Goal: Book appointment/travel/reservation

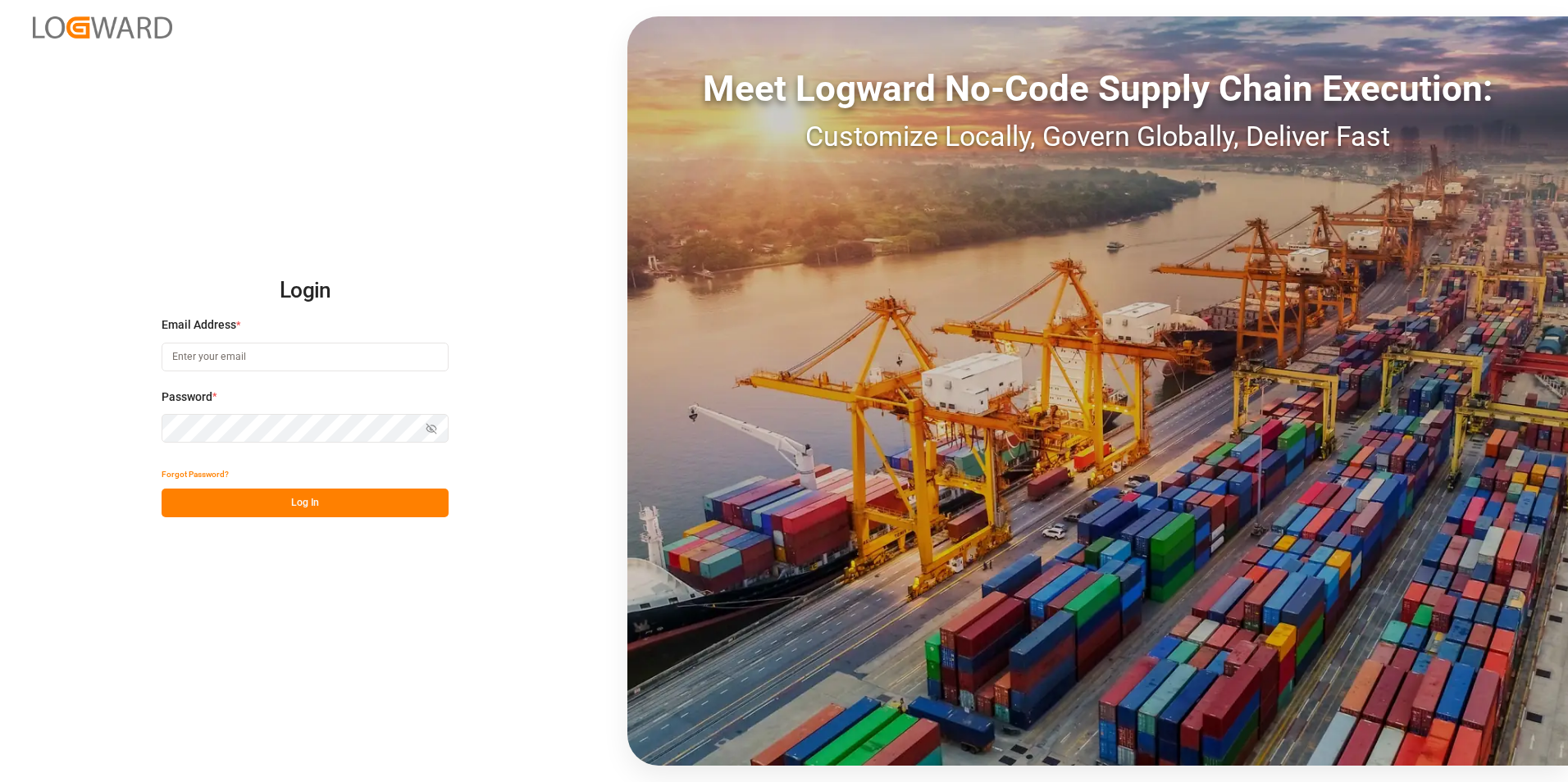
type input "[EMAIL_ADDRESS][DOMAIN_NAME]"
click at [102, 421] on div "Login Email Address * [EMAIL_ADDRESS][DOMAIN_NAME] Password * Show password For…" at bounding box center [784, 391] width 1568 height 782
click at [257, 650] on div "Login Email Address * [EMAIL_ADDRESS][DOMAIN_NAME] Password * Show password For…" at bounding box center [784, 391] width 1568 height 782
click at [306, 506] on button "Log In" at bounding box center [305, 503] width 287 height 28
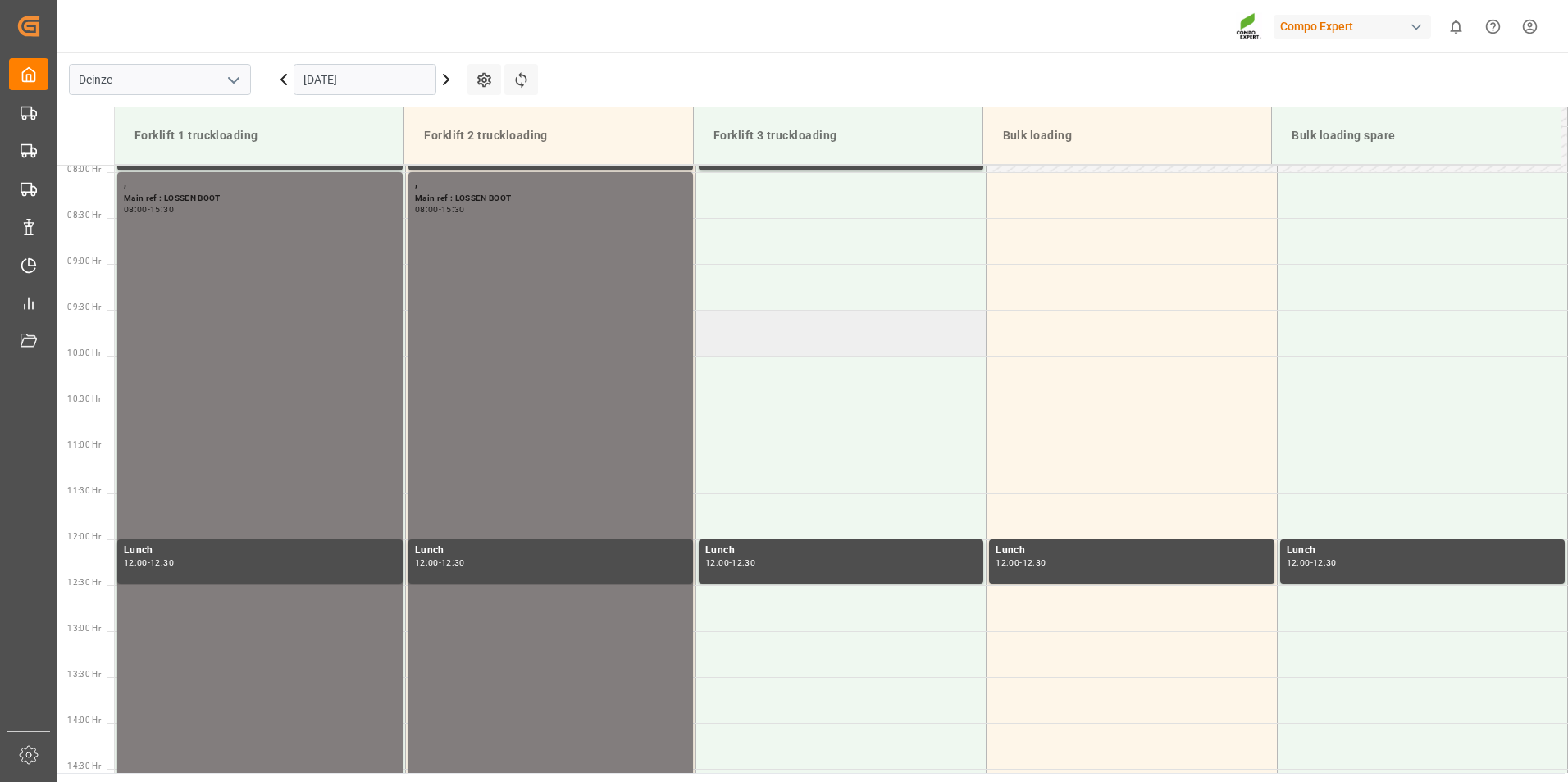
scroll to position [550, 0]
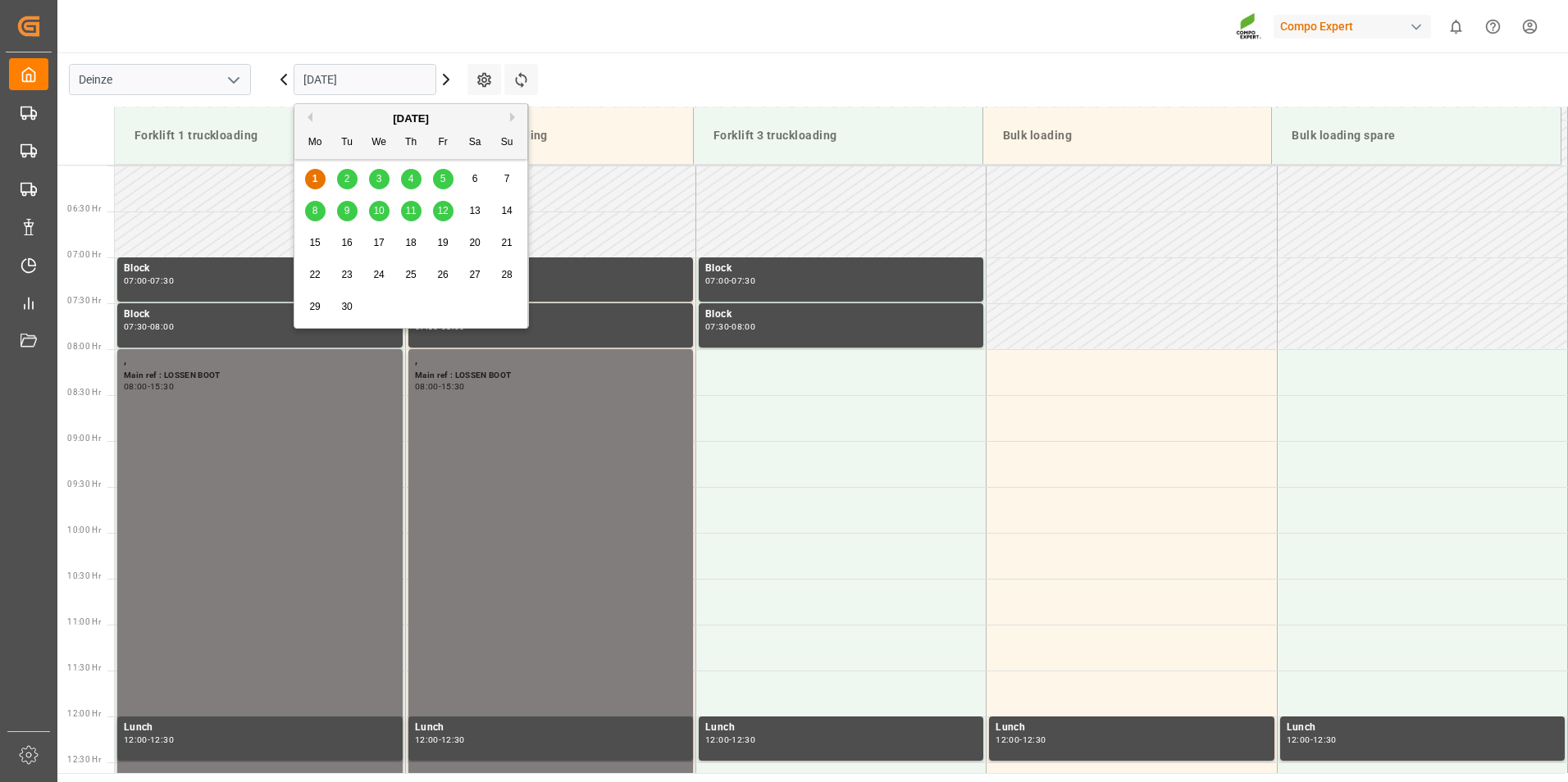
click at [422, 79] on input "[DATE]" at bounding box center [364, 79] width 142 height 31
click at [342, 181] on div "2" at bounding box center [347, 180] width 21 height 20
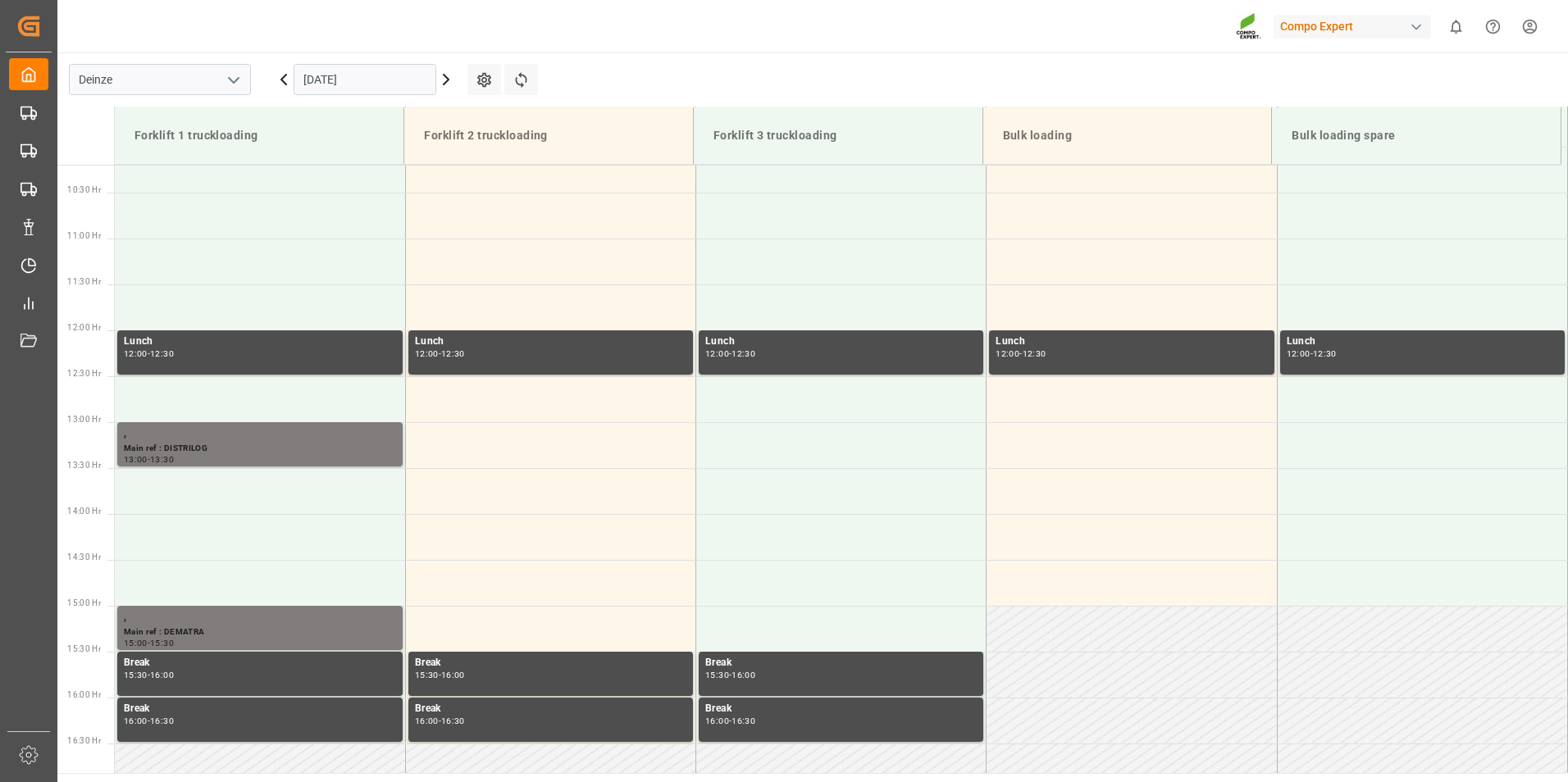
scroll to position [960, 0]
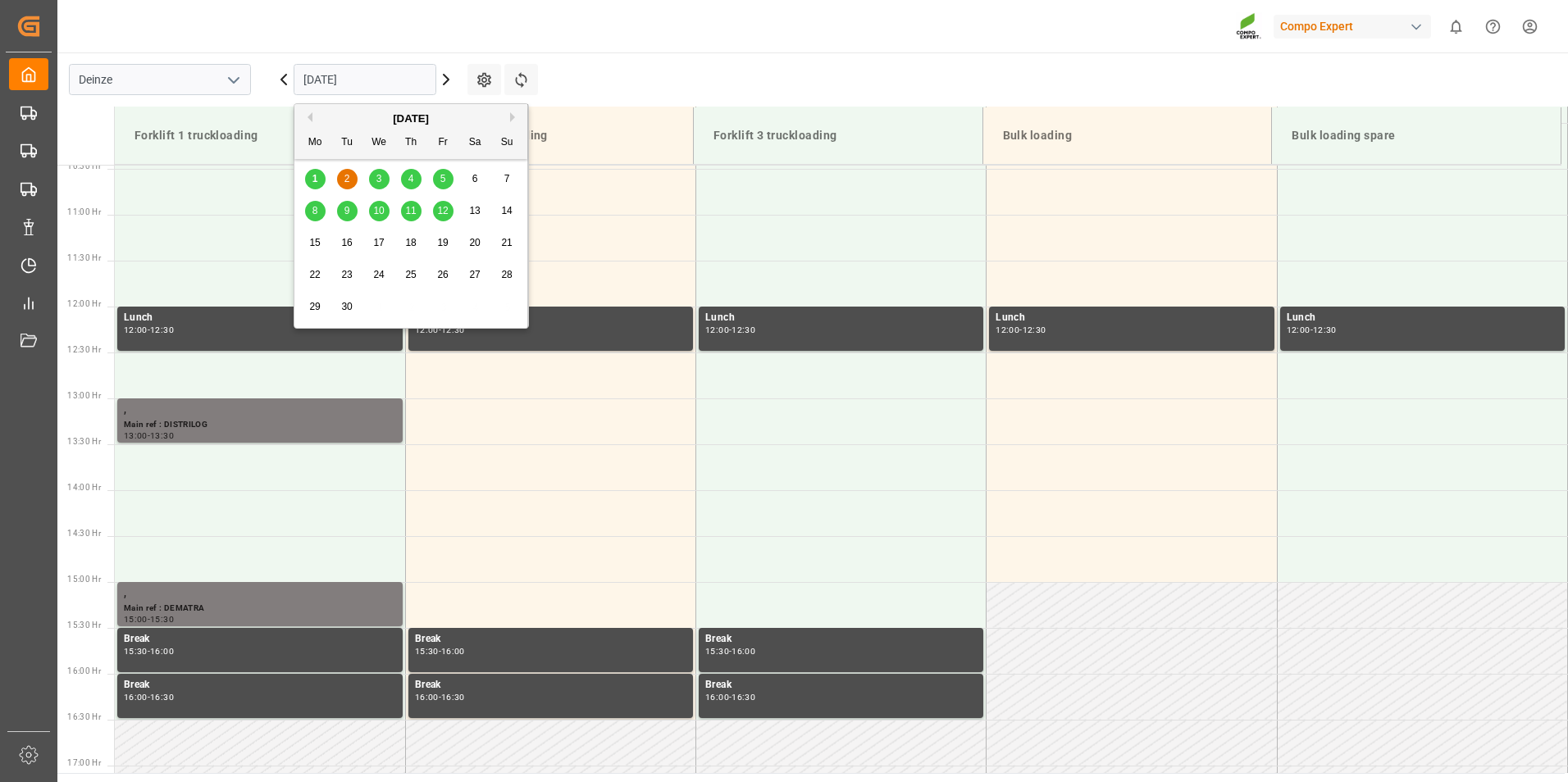
click at [411, 82] on input "[DATE]" at bounding box center [364, 79] width 142 height 31
click at [378, 174] on span "3" at bounding box center [379, 179] width 6 height 12
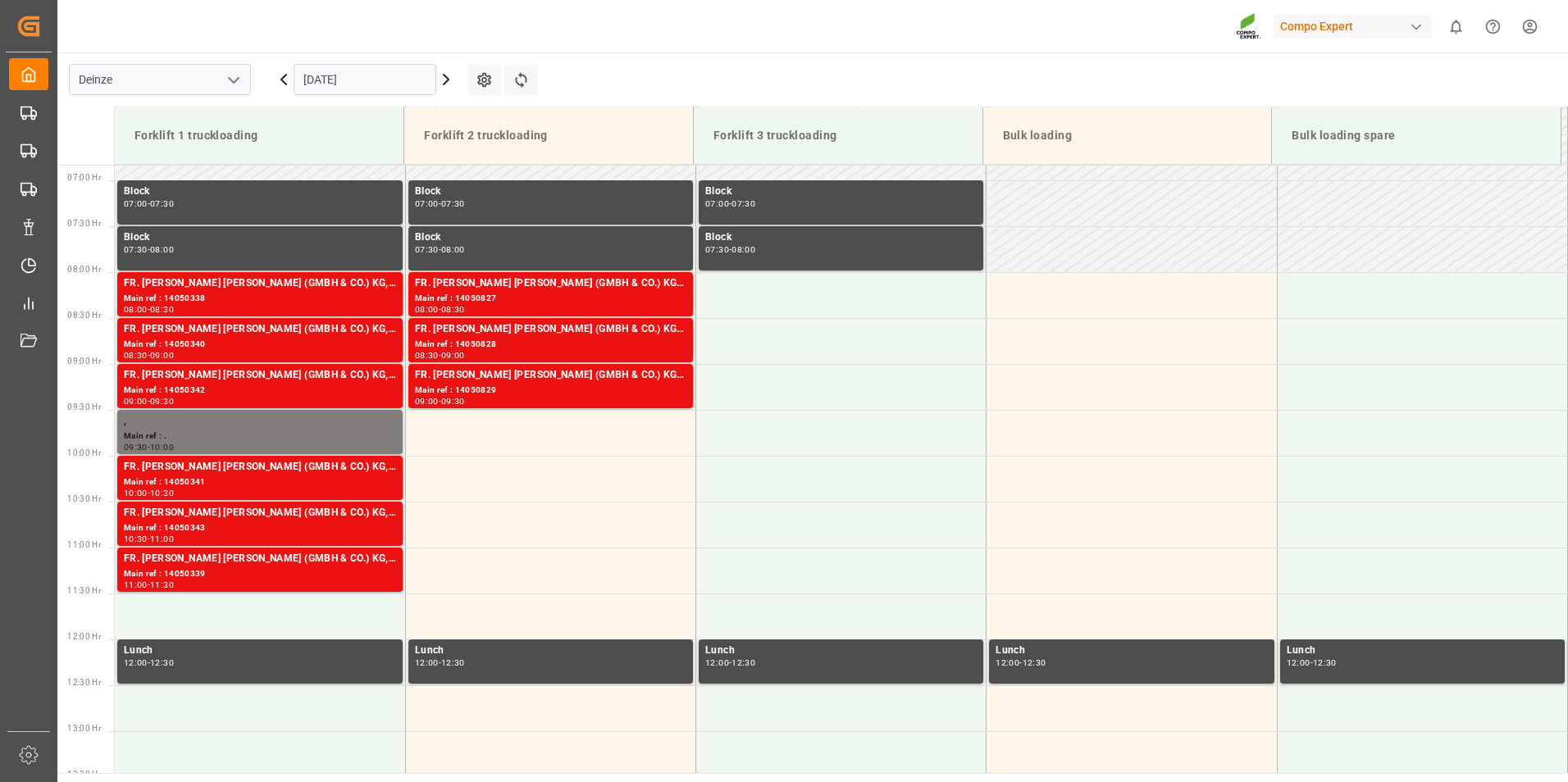
scroll to position [632, 0]
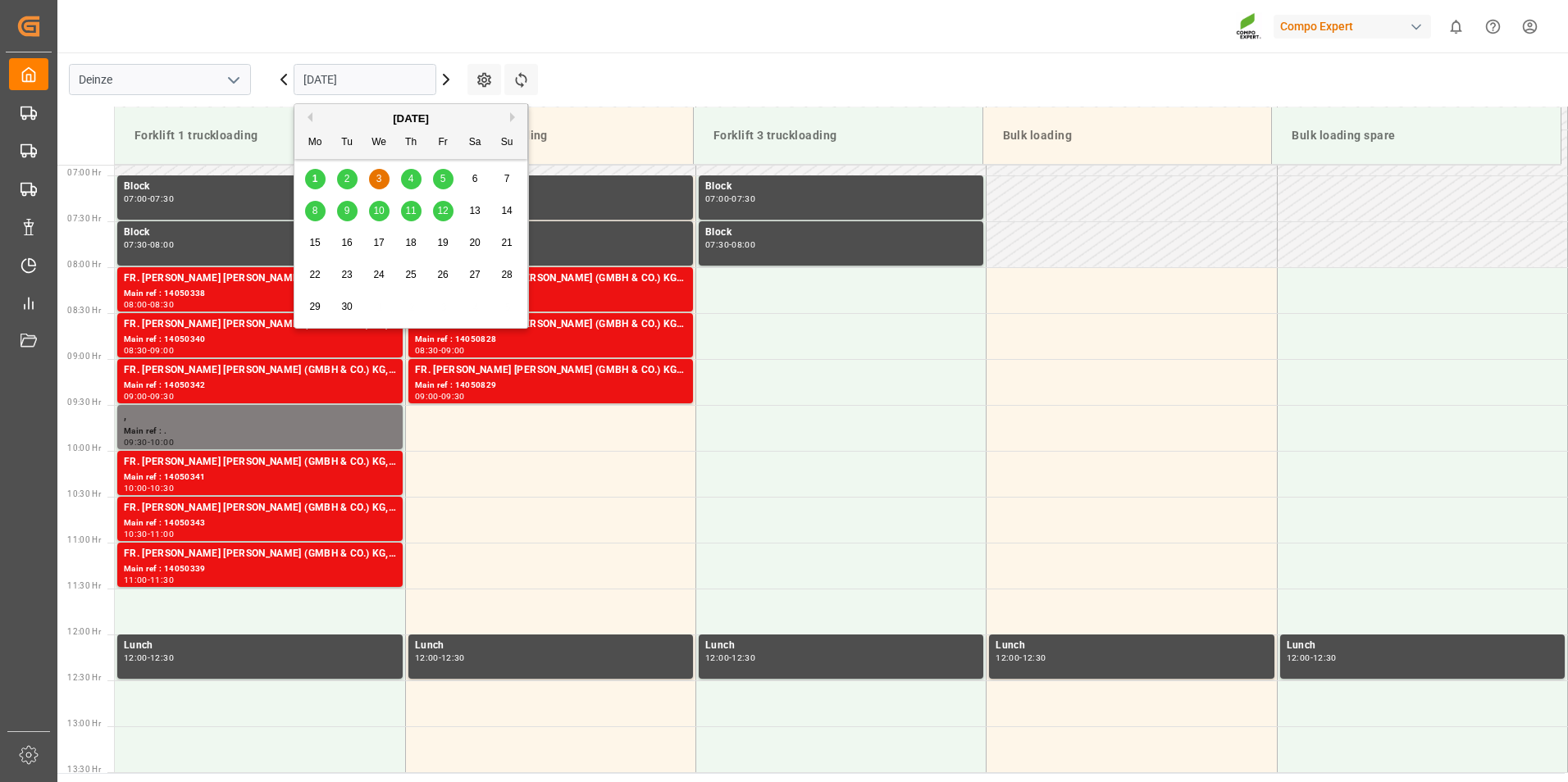
click at [397, 76] on input "[DATE]" at bounding box center [364, 79] width 142 height 31
click at [415, 180] on div "4" at bounding box center [411, 180] width 21 height 20
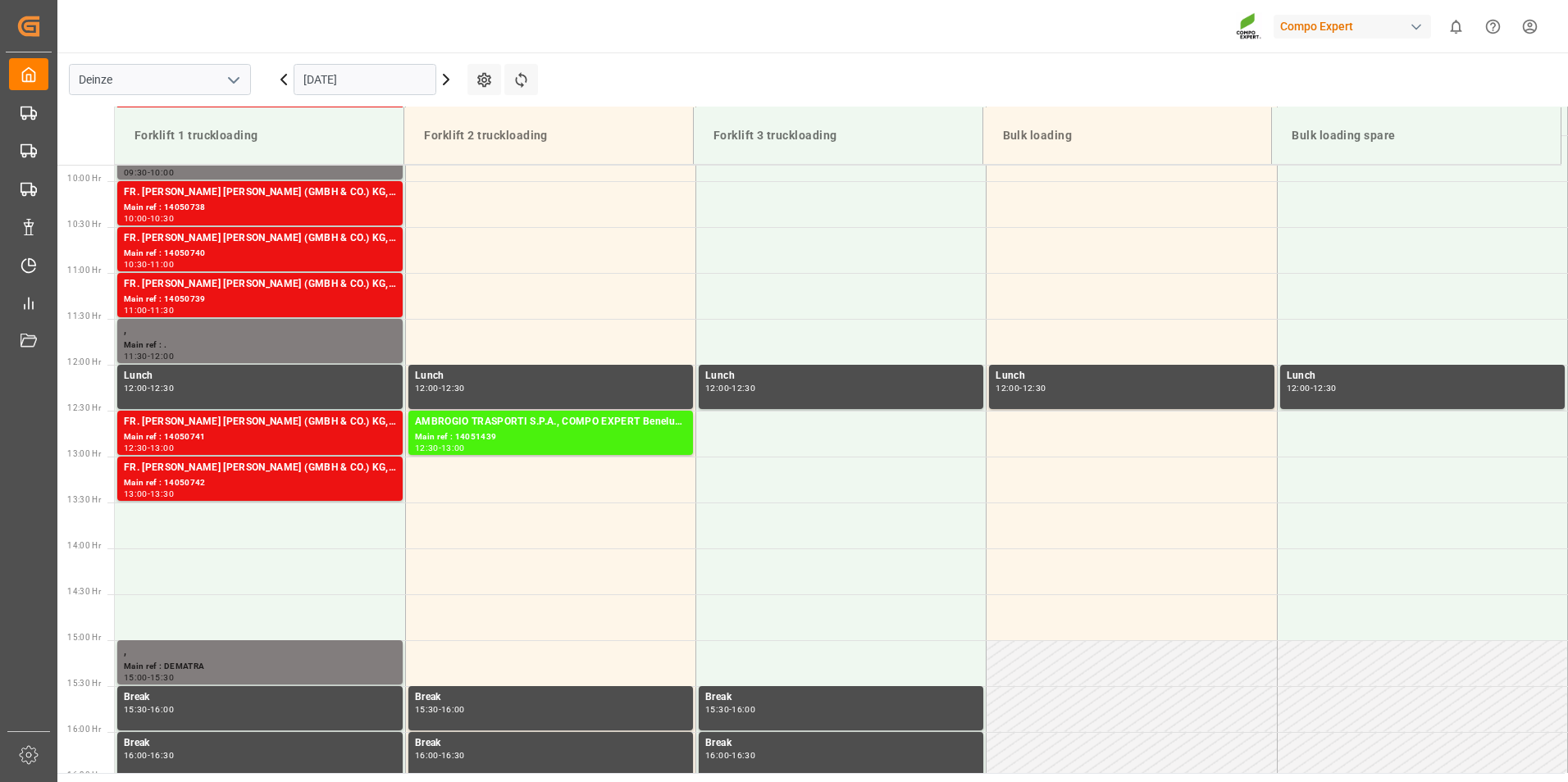
scroll to position [878, 0]
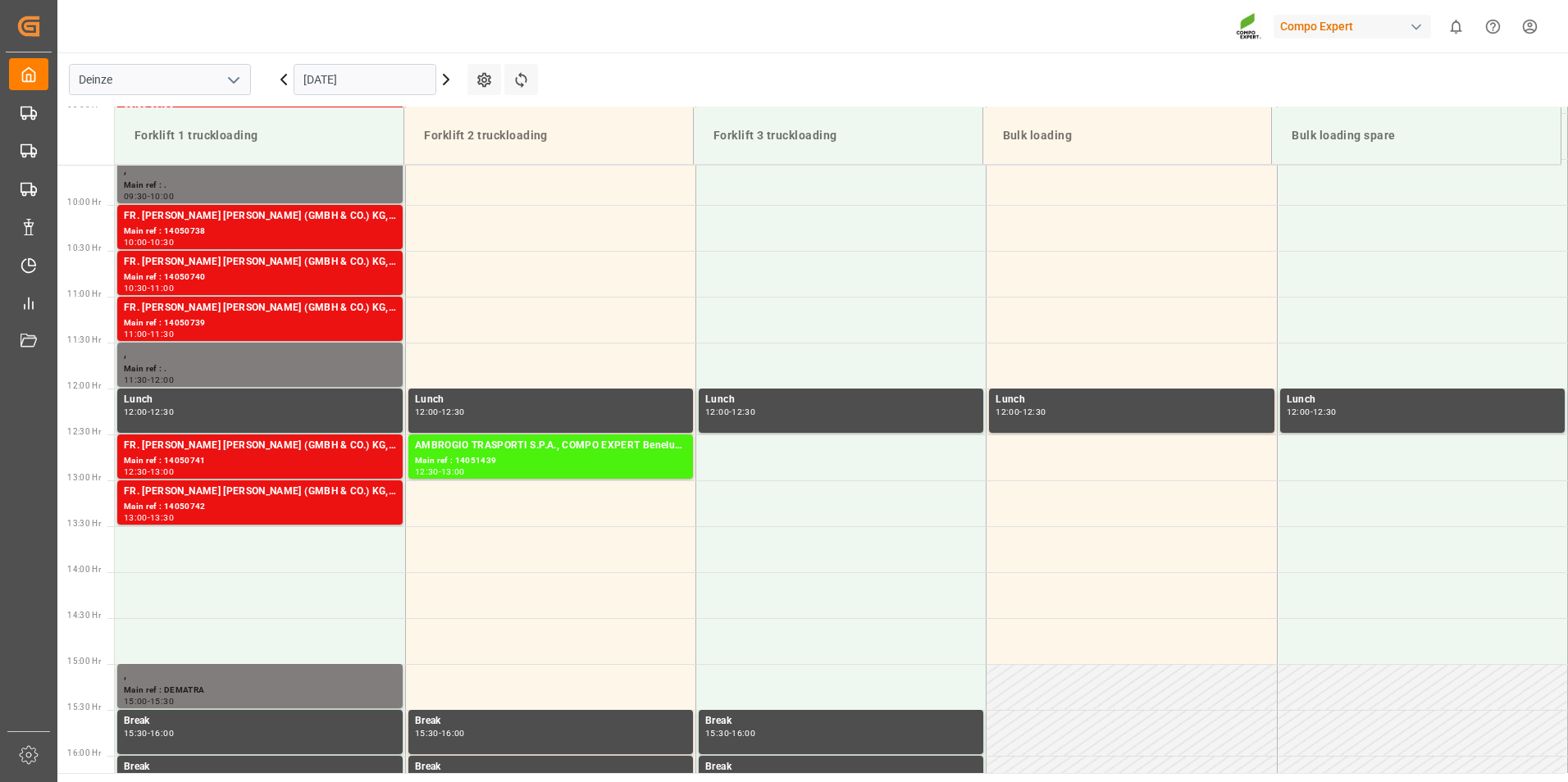
click at [400, 63] on div "[DATE]" at bounding box center [365, 79] width 205 height 54
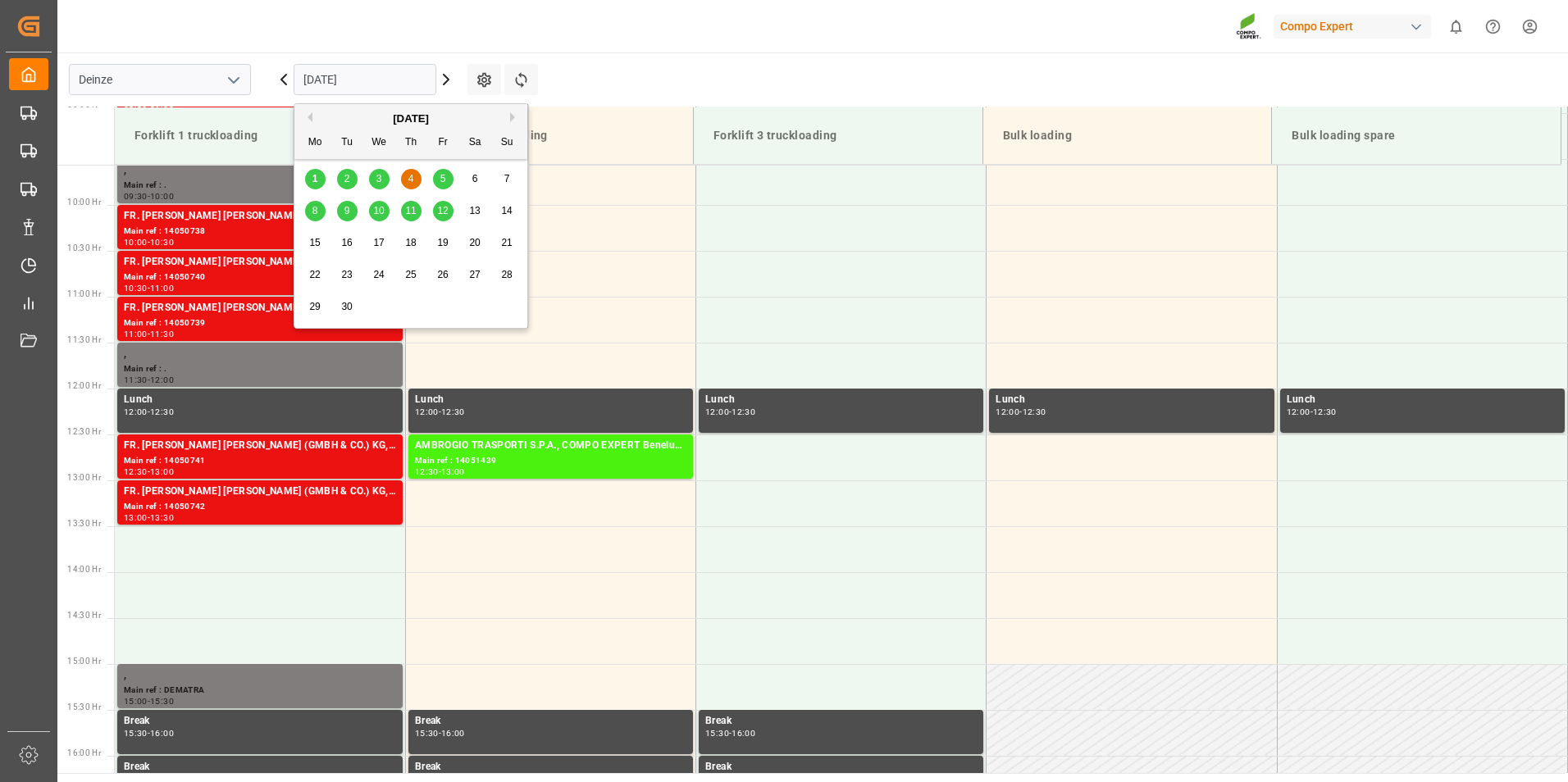
click at [404, 79] on input "[DATE]" at bounding box center [364, 79] width 142 height 31
click at [444, 175] on span "5" at bounding box center [443, 179] width 6 height 12
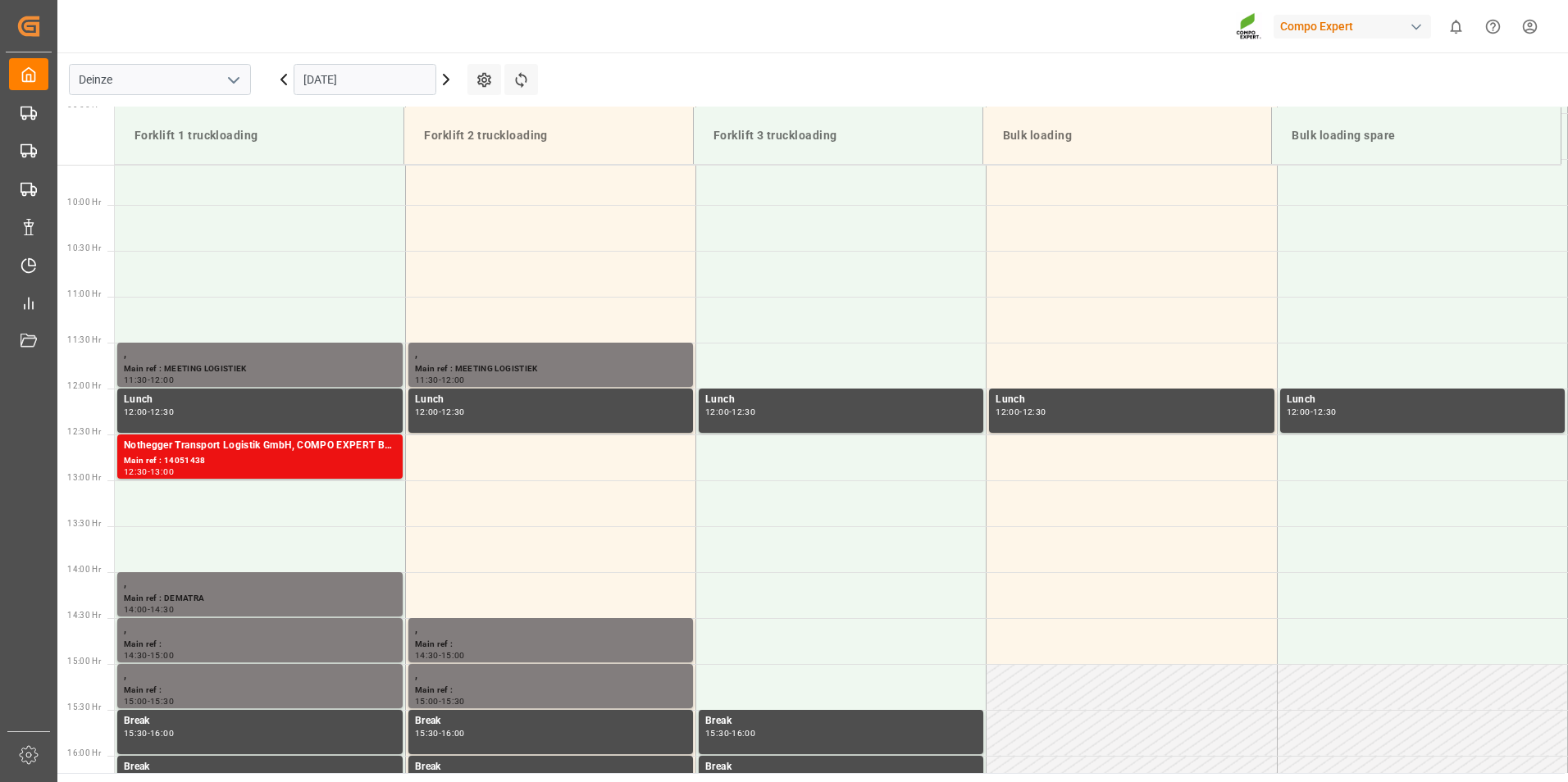
click at [372, 79] on input "[DATE]" at bounding box center [364, 79] width 142 height 31
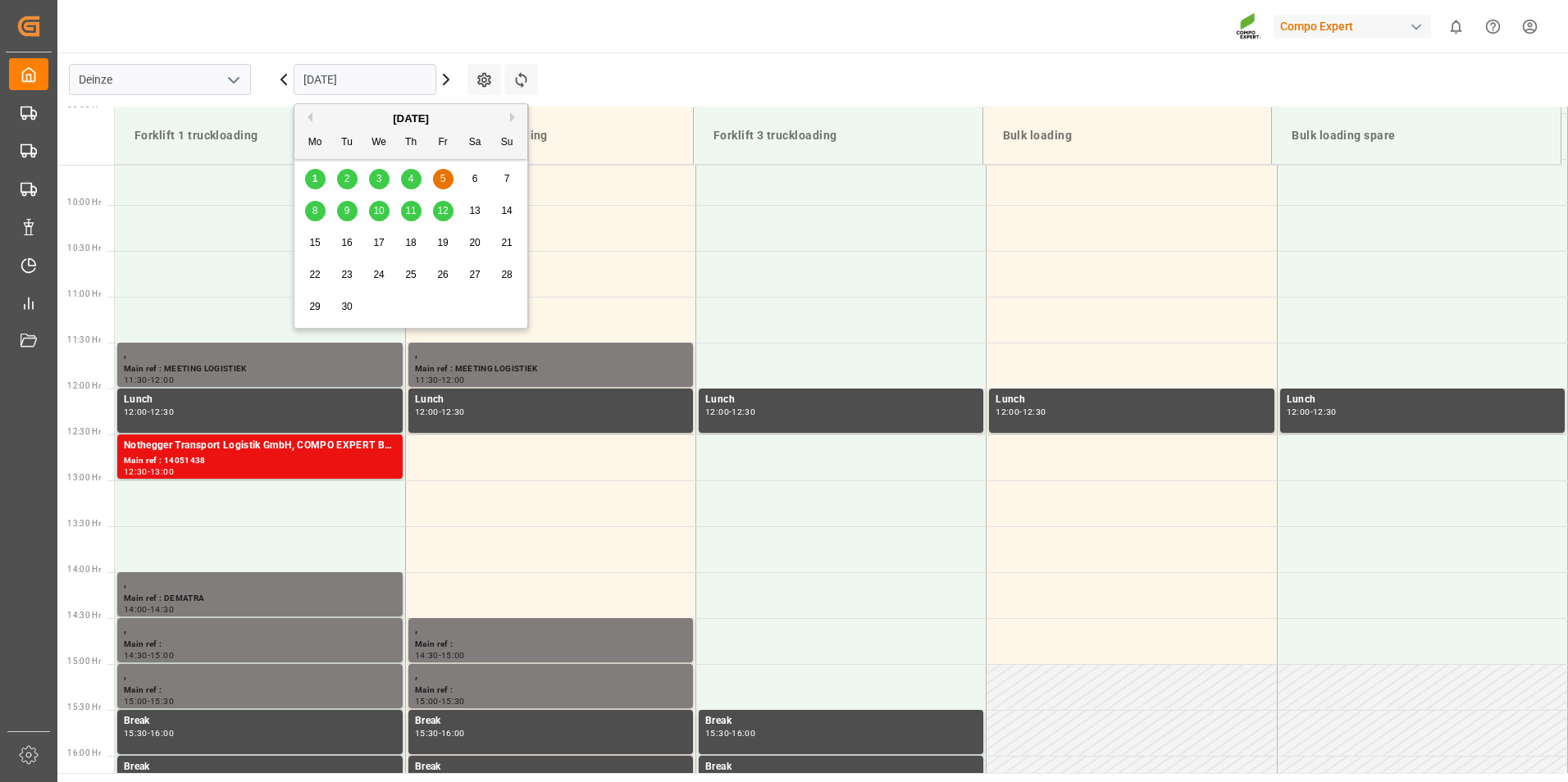
click at [316, 208] on span "8" at bounding box center [315, 211] width 6 height 12
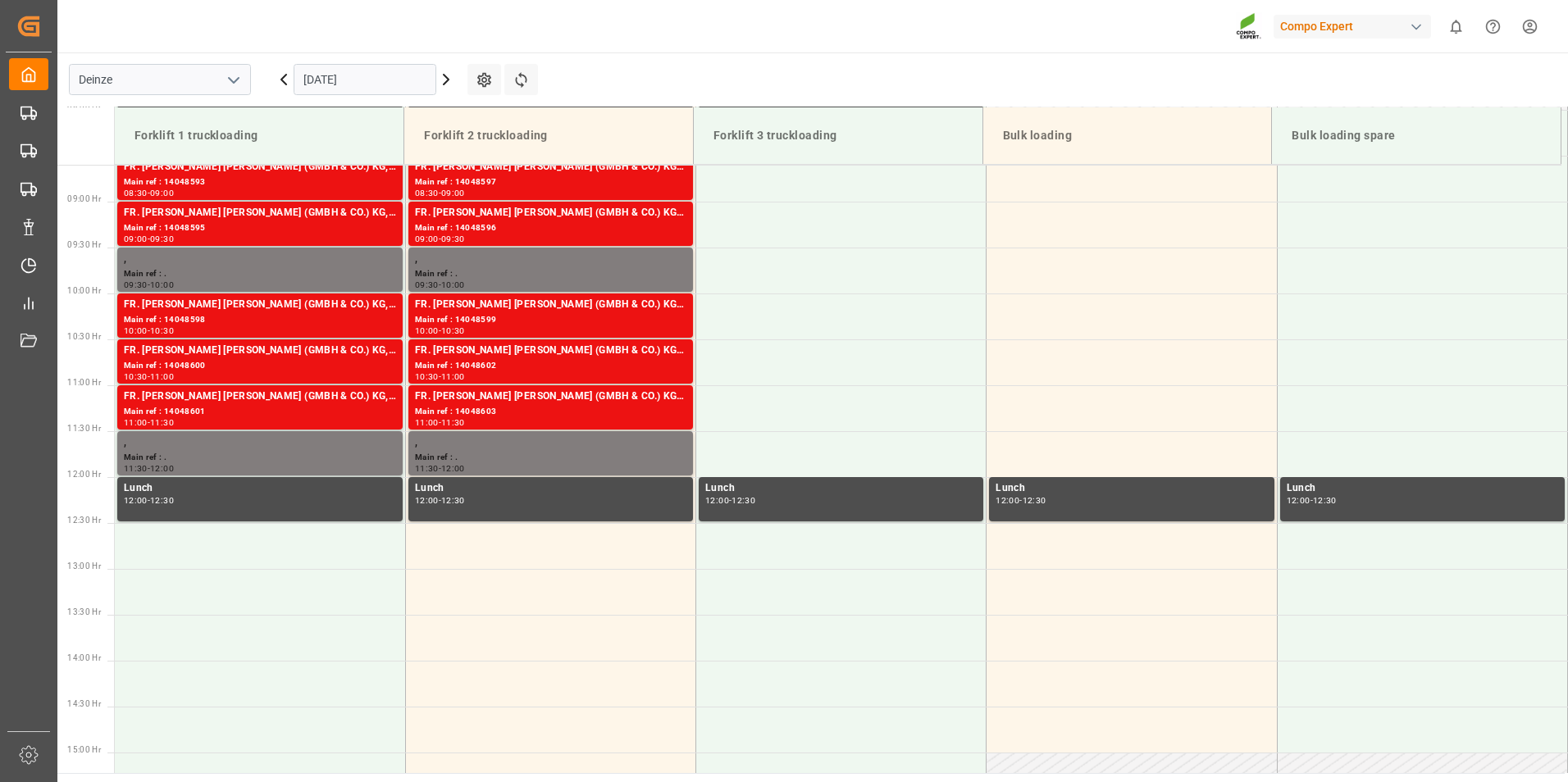
scroll to position [796, 0]
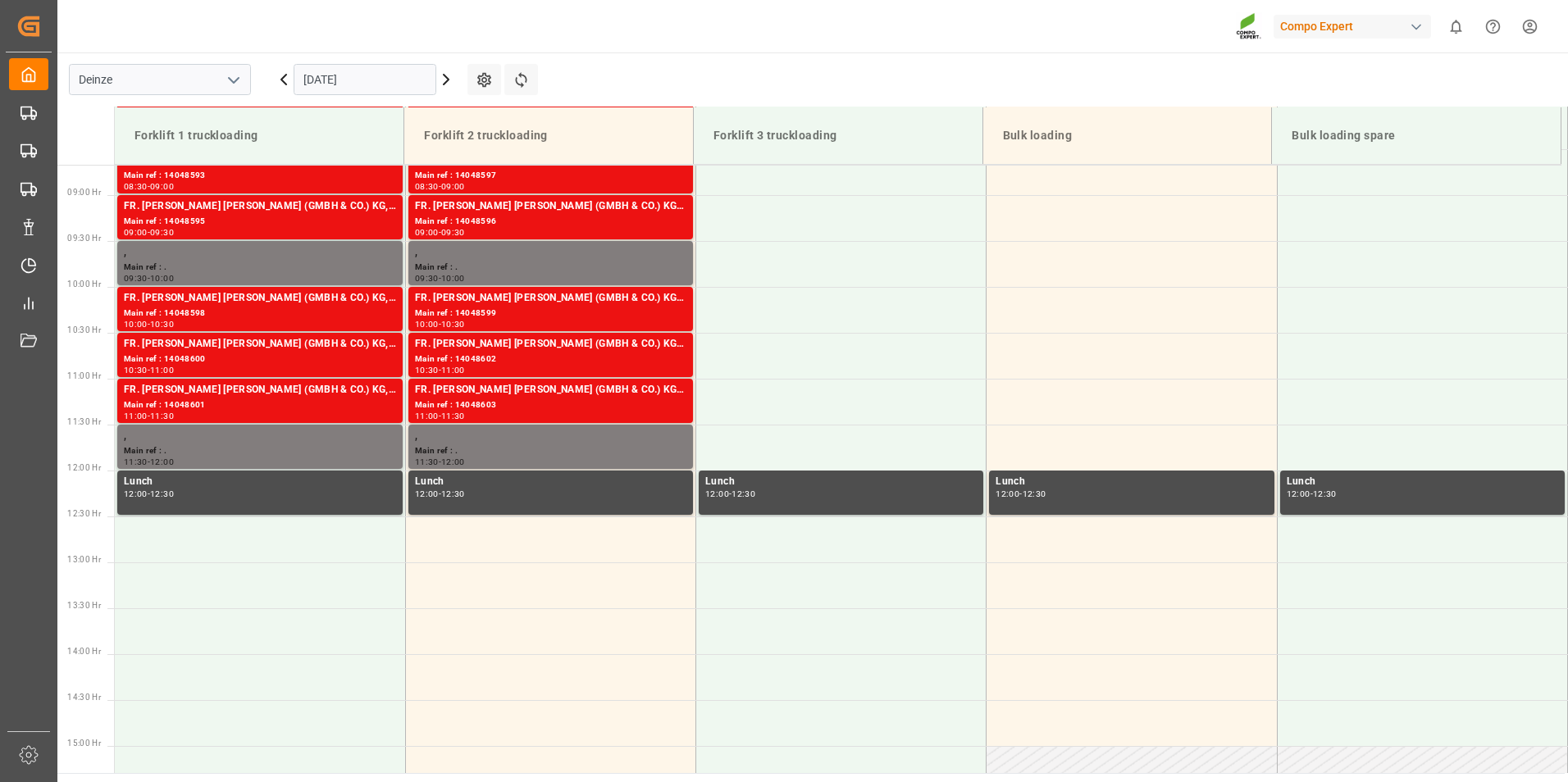
click at [386, 74] on input "[DATE]" at bounding box center [364, 79] width 142 height 31
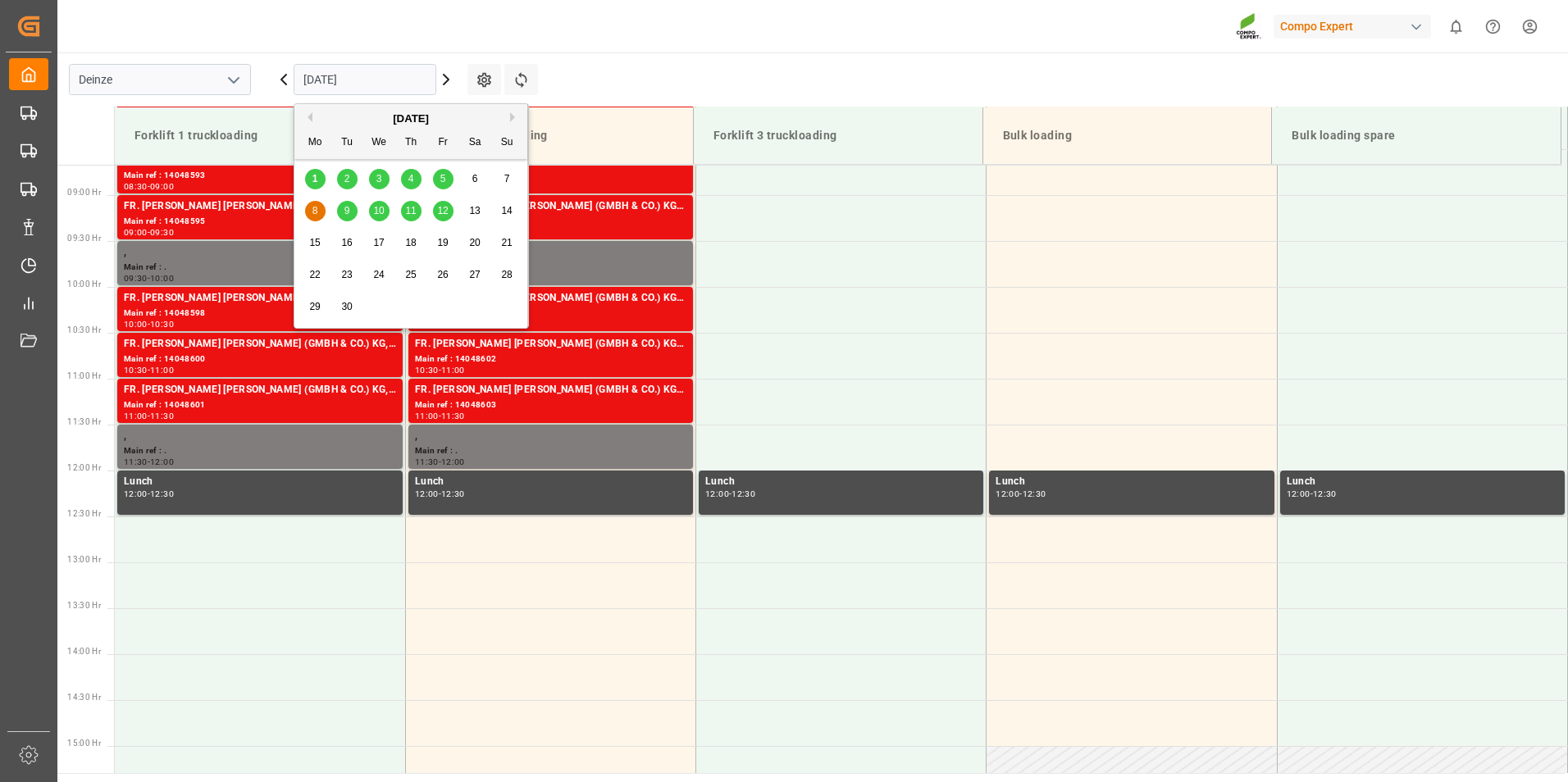
click at [350, 207] on div "9" at bounding box center [347, 212] width 21 height 20
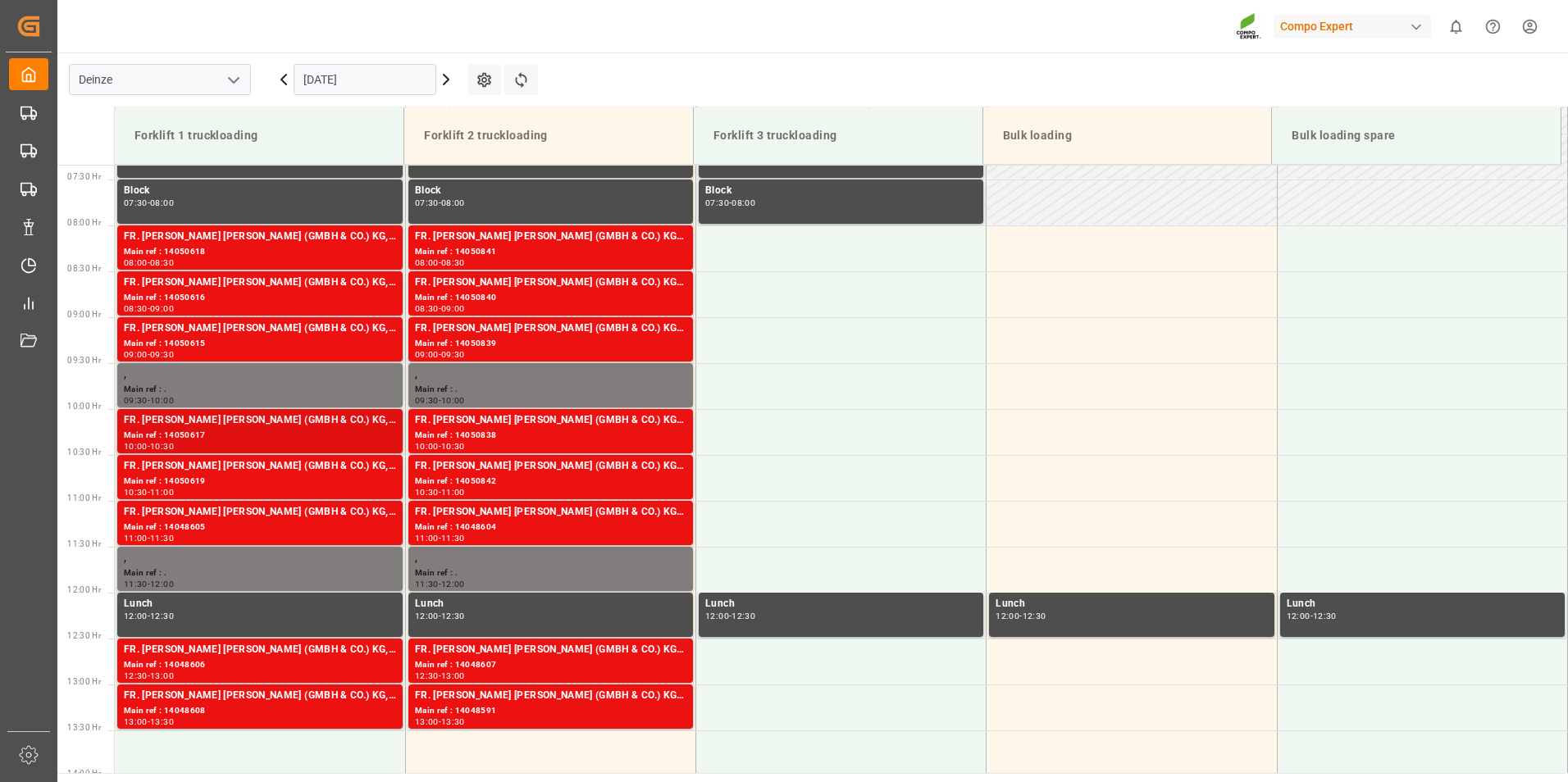
scroll to position [714, 0]
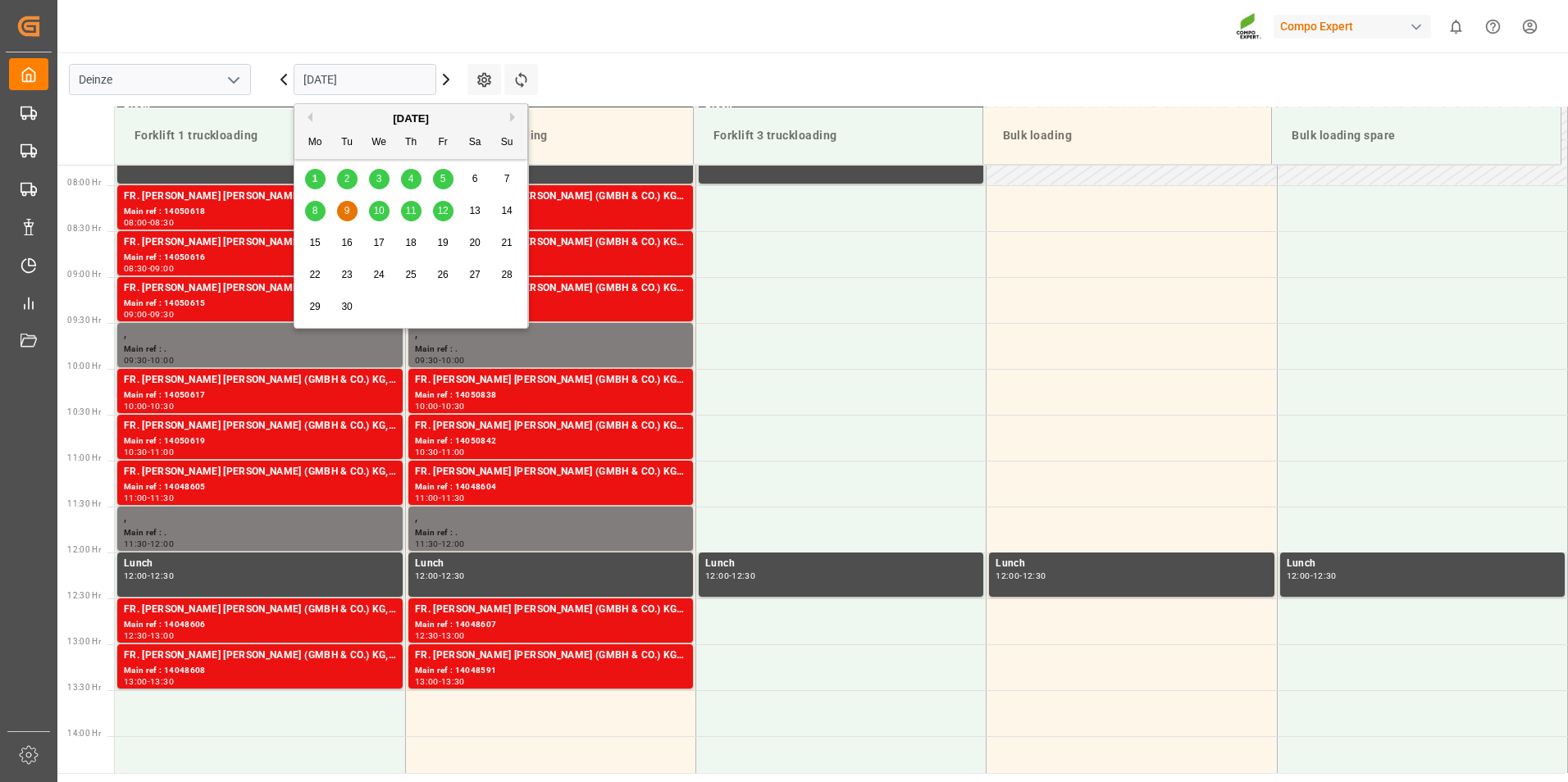
click at [404, 78] on input "[DATE]" at bounding box center [364, 79] width 142 height 31
click at [382, 212] on span "10" at bounding box center [378, 211] width 11 height 12
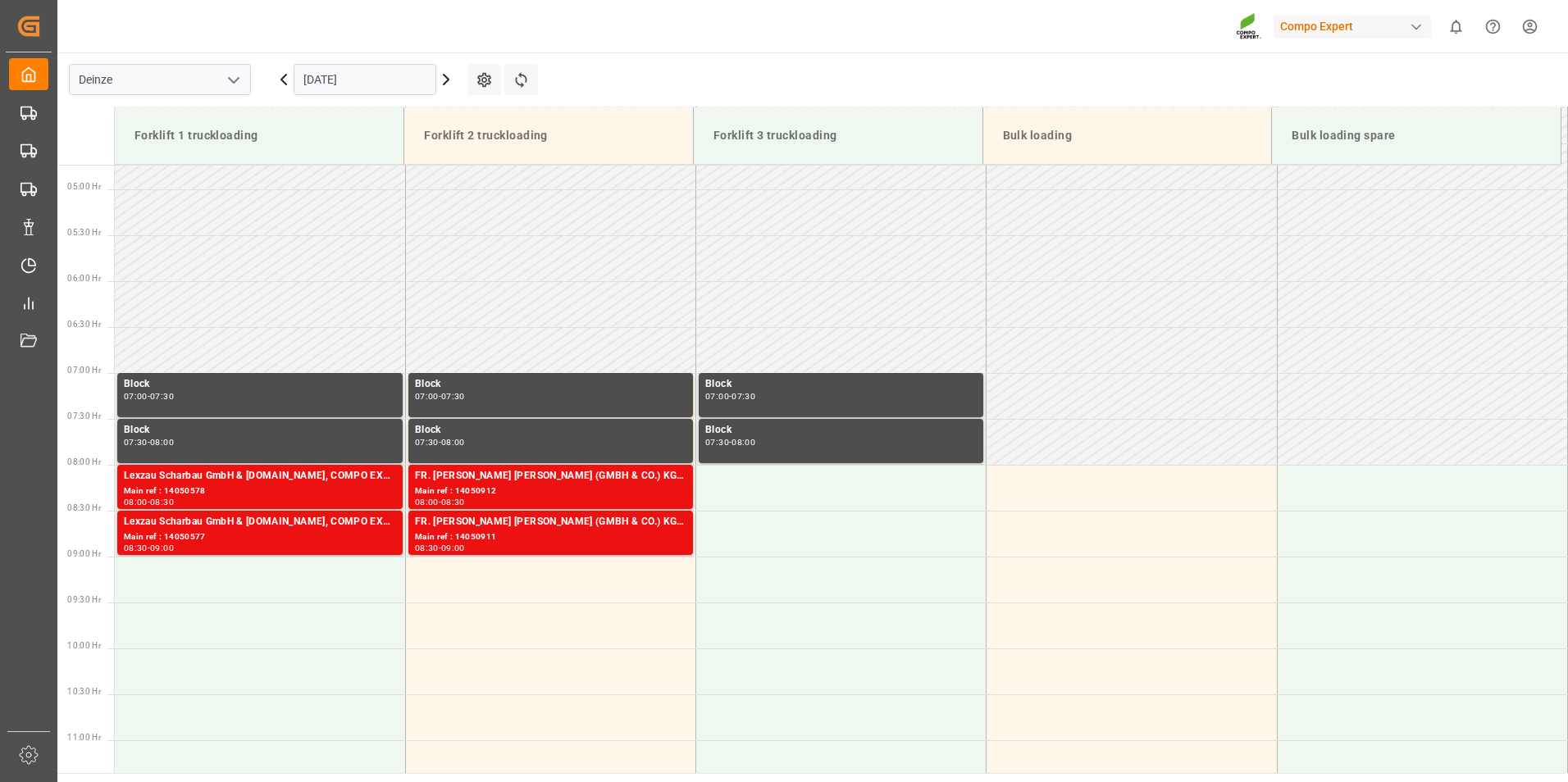
scroll to position [632, 0]
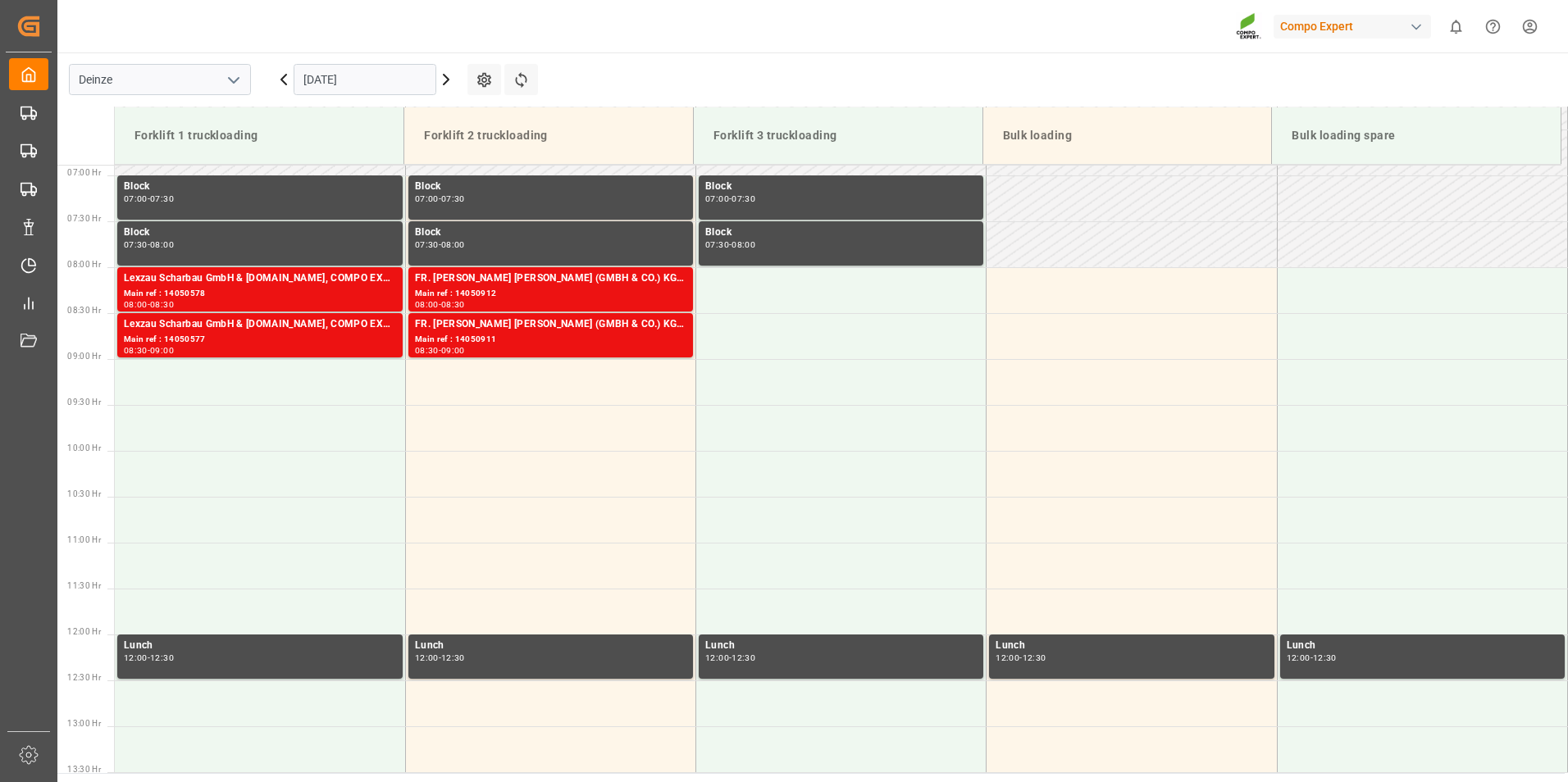
click at [418, 81] on input "[DATE]" at bounding box center [364, 79] width 142 height 31
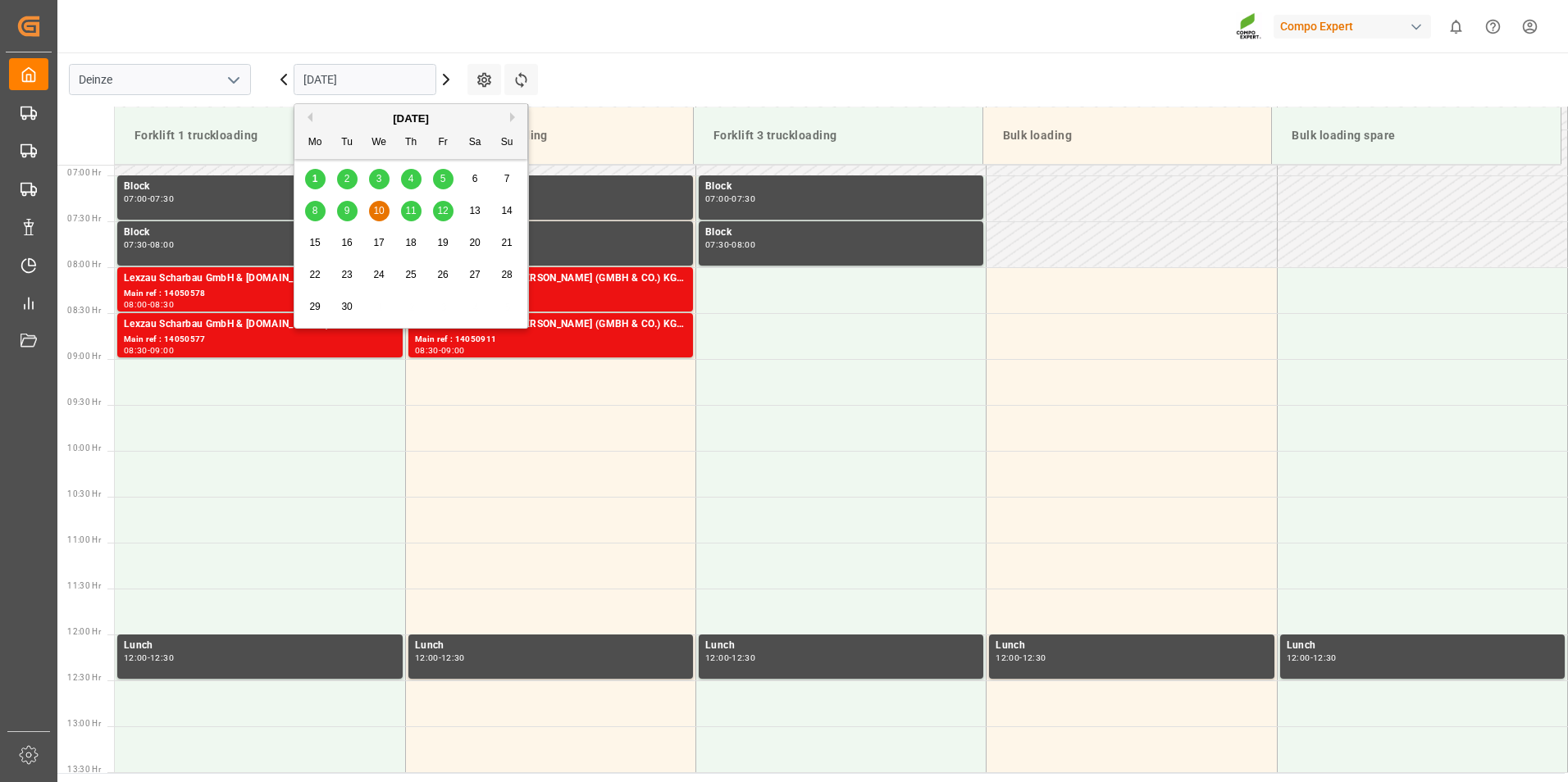
click at [410, 213] on span "11" at bounding box center [410, 211] width 11 height 12
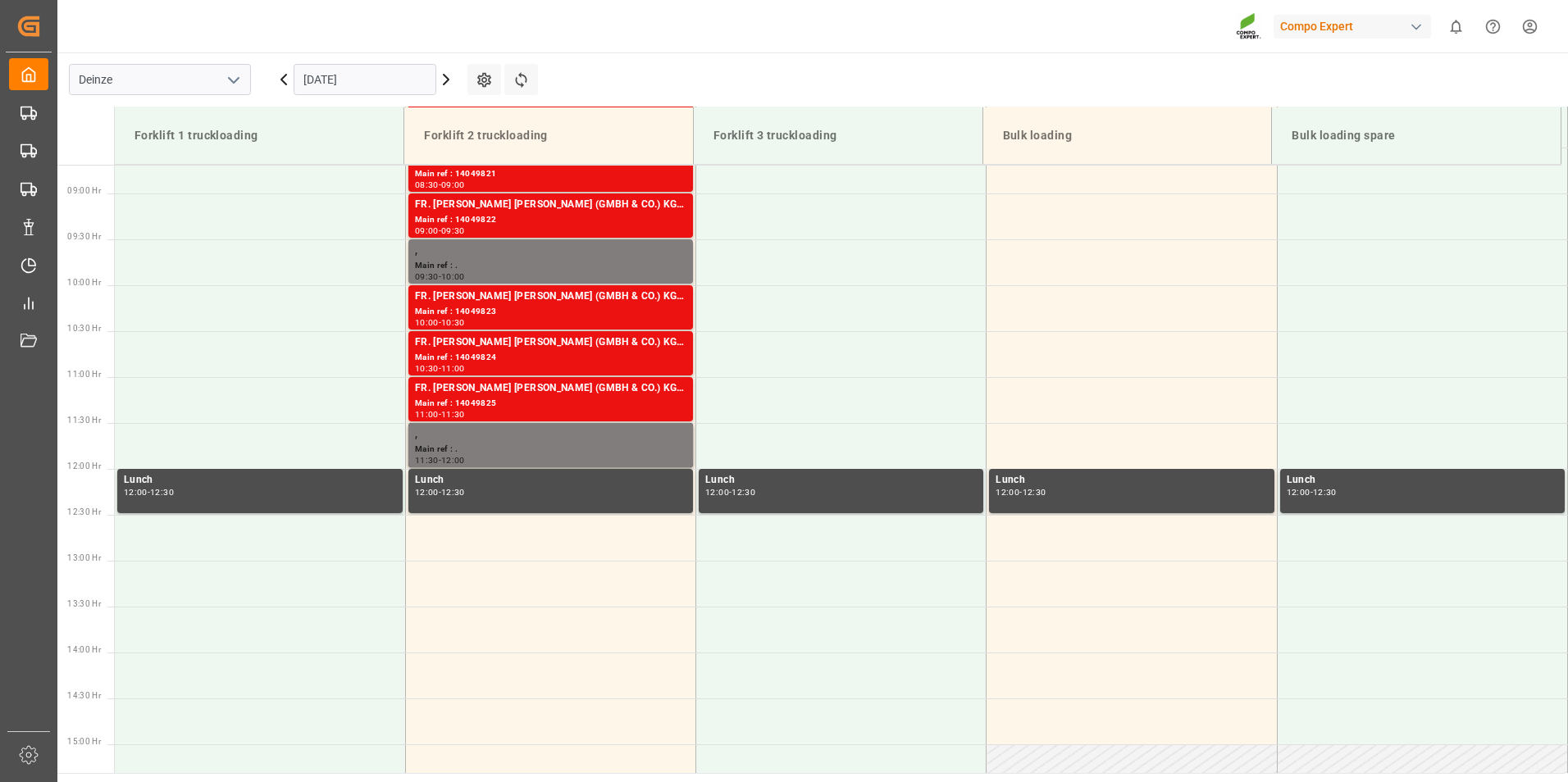
scroll to position [796, 0]
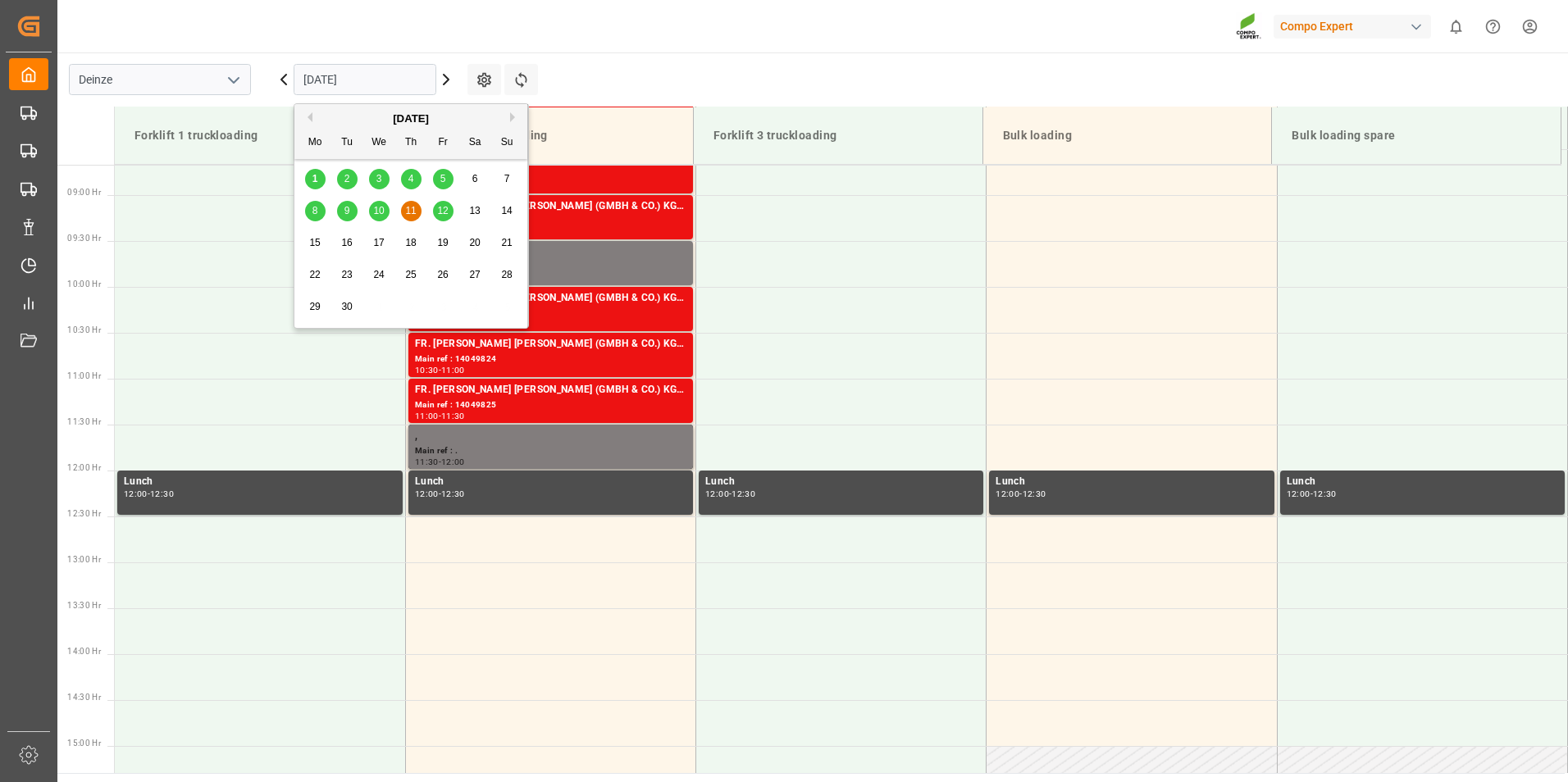
click at [412, 78] on input "[DATE]" at bounding box center [364, 79] width 142 height 31
click at [444, 206] on span "12" at bounding box center [442, 211] width 11 height 12
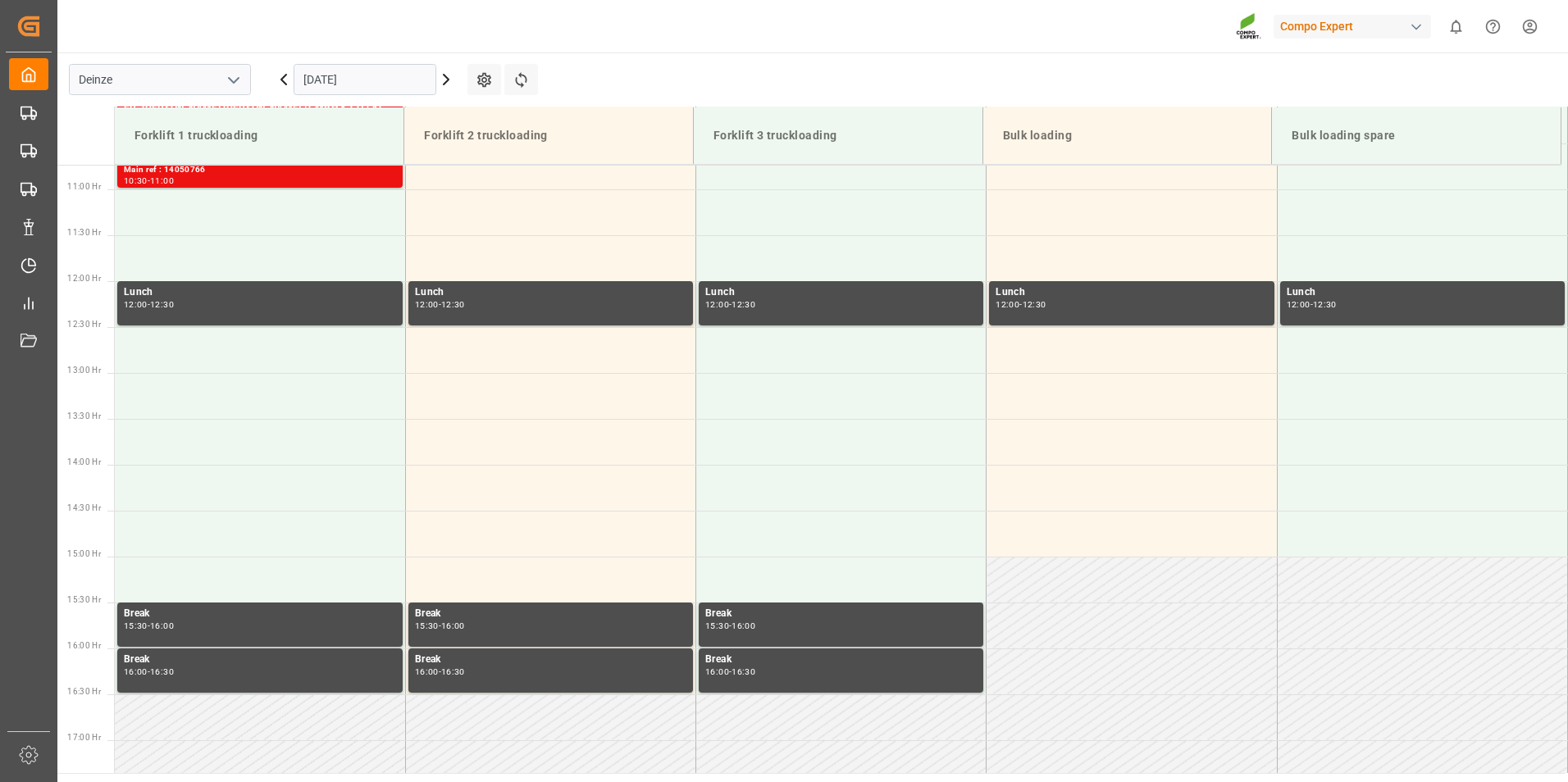
scroll to position [960, 0]
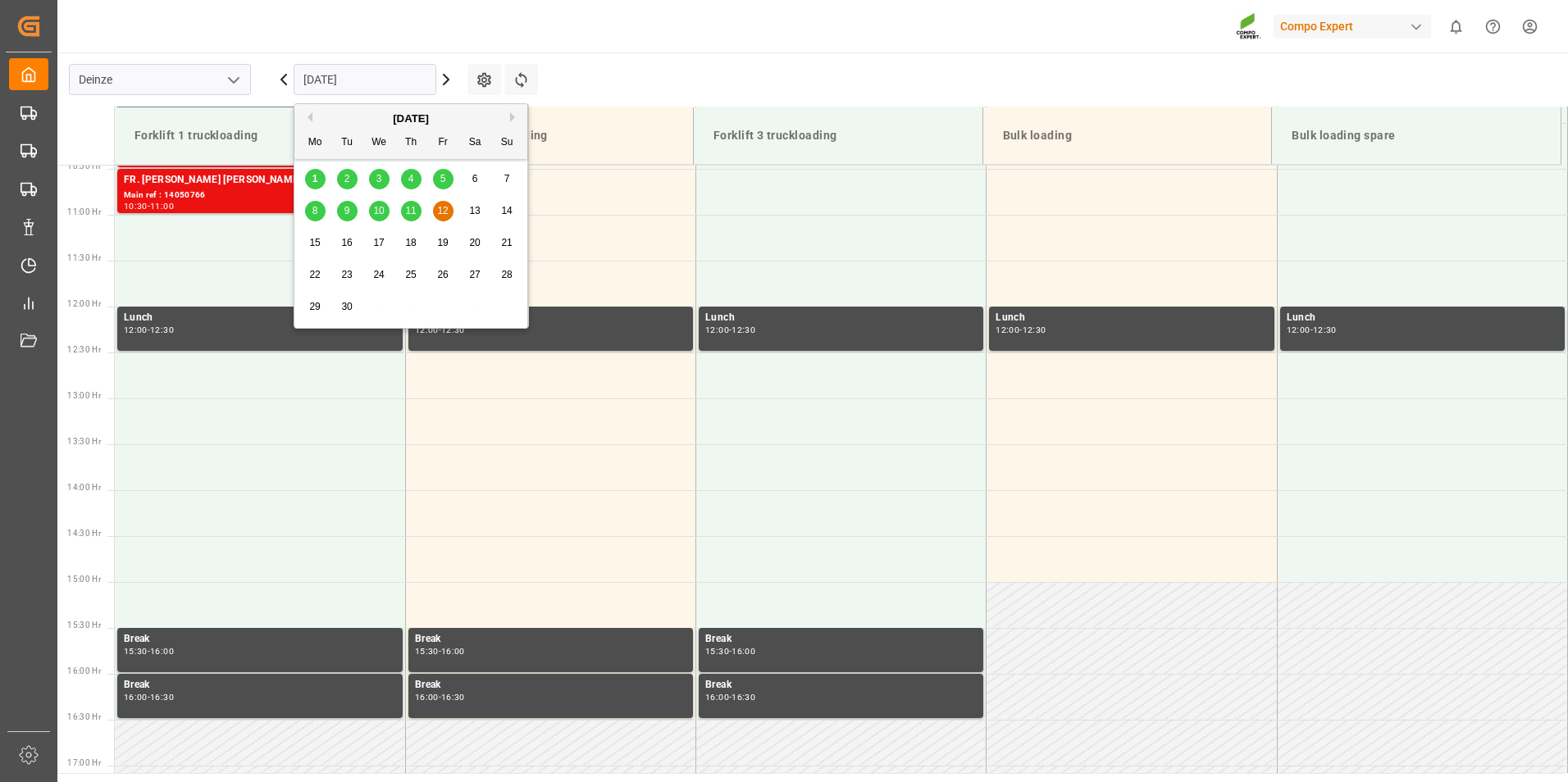
click at [384, 76] on input "[DATE]" at bounding box center [364, 79] width 142 height 31
click at [317, 182] on span "1" at bounding box center [315, 179] width 6 height 12
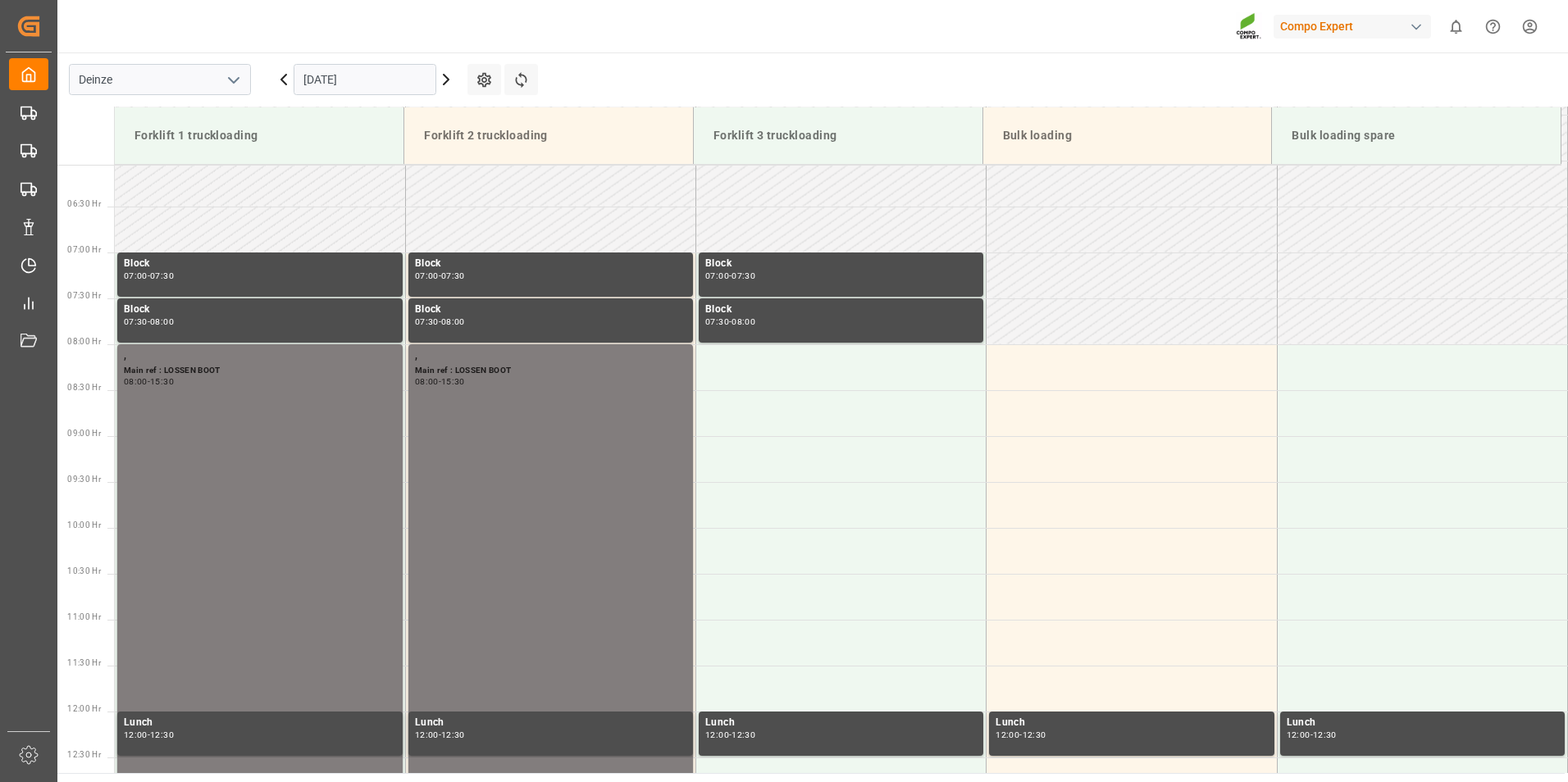
scroll to position [632, 0]
